Goal: Information Seeking & Learning: Learn about a topic

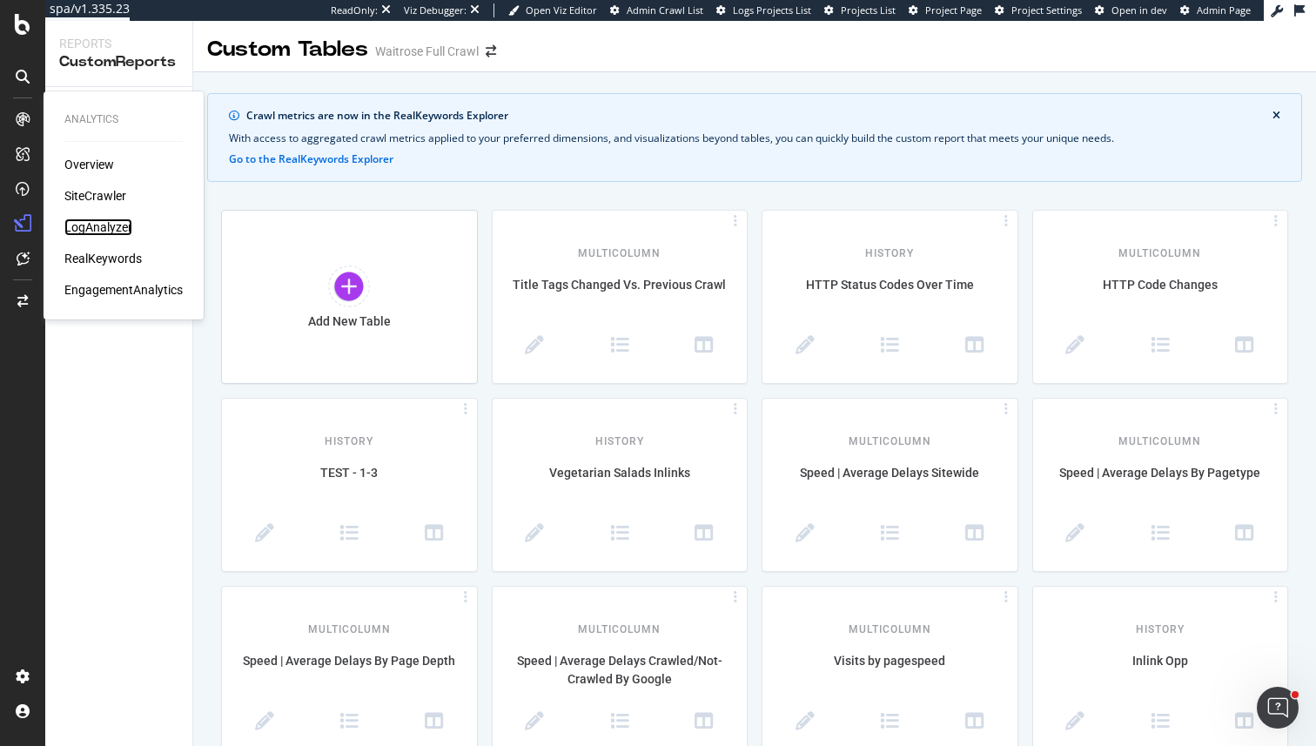
click at [97, 230] on div "LogAnalyzer" at bounding box center [98, 226] width 68 height 17
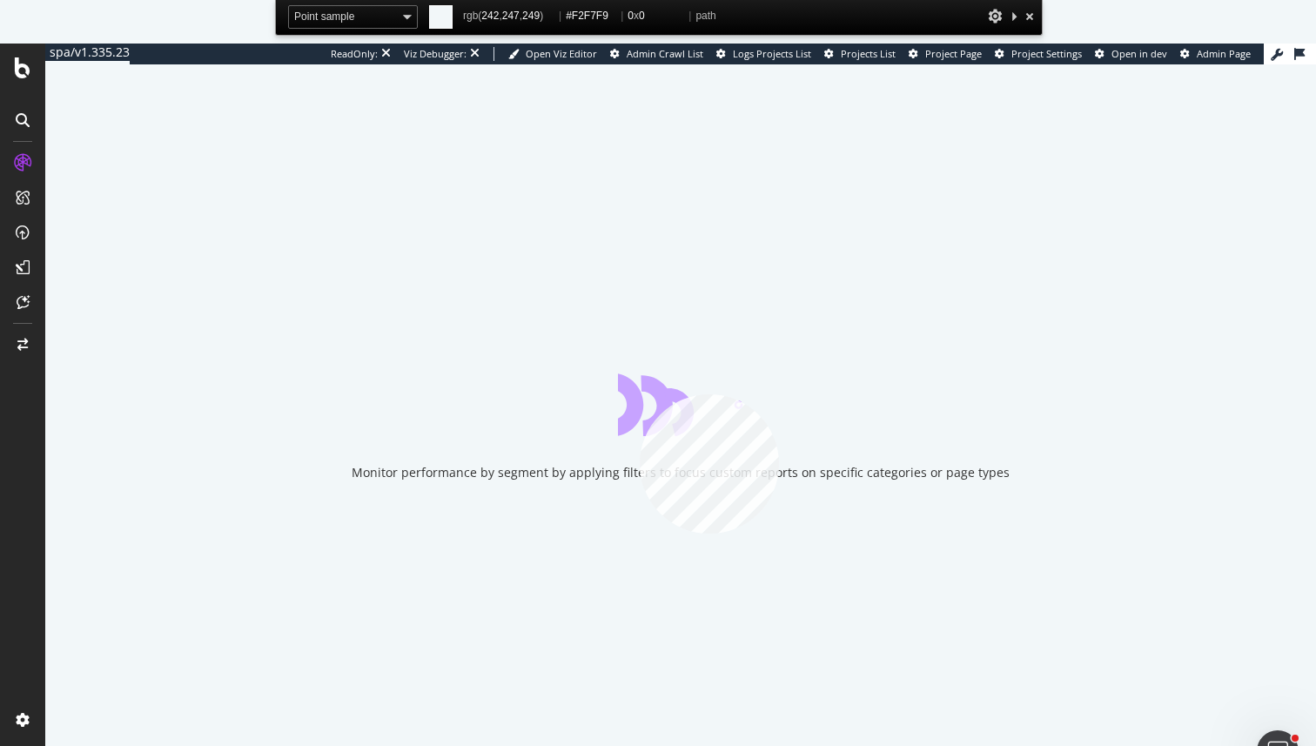
click at [640, 394] on icon "animation" at bounding box center [680, 404] width 125 height 63
click at [632, 398] on icon "animation" at bounding box center [680, 404] width 125 height 63
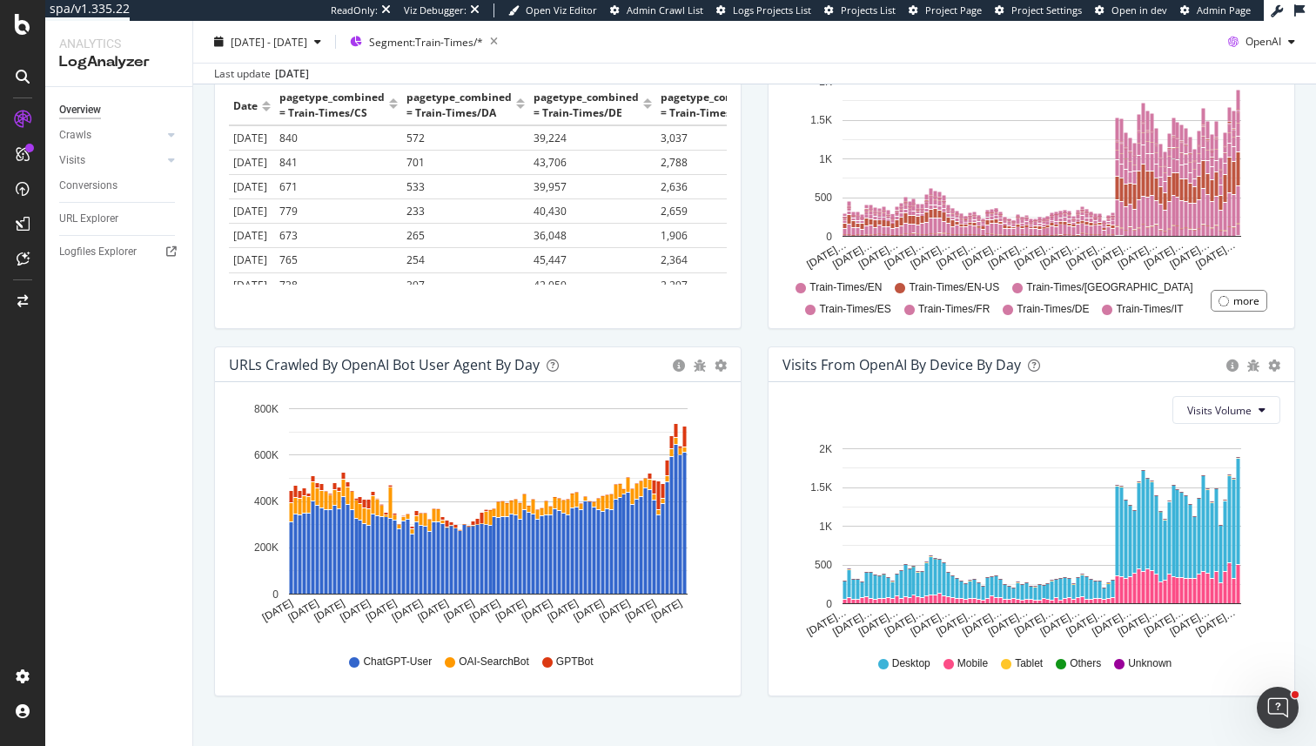
click at [413, 359] on div "URLs Crawled by OpenAI bot User Agent By Day" at bounding box center [384, 364] width 311 height 17
